Goal: Information Seeking & Learning: Learn about a topic

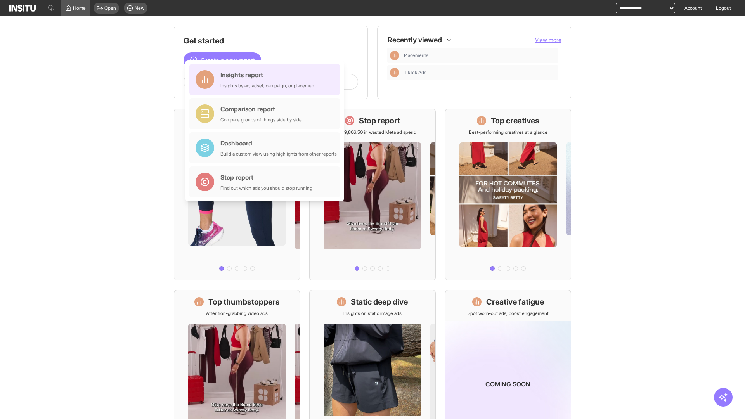
click at [267, 80] on div "Insights report Insights by ad, adset, campaign, or placement" at bounding box center [269, 79] width 96 height 19
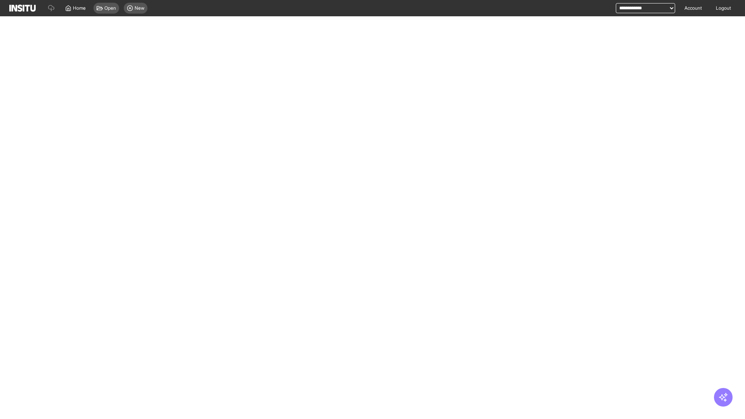
select select "**"
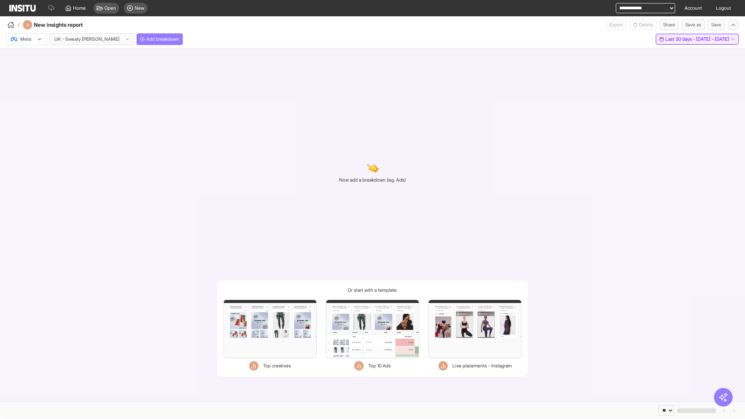
click at [683, 39] on span "Last 30 days - [DATE] - [DATE]" at bounding box center [698, 39] width 64 height 6
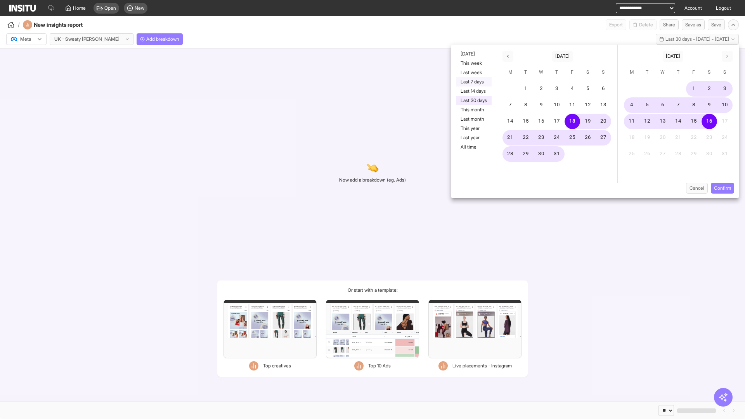
click at [473, 82] on button "Last 7 days" at bounding box center [474, 81] width 36 height 9
